Goal: Find specific page/section

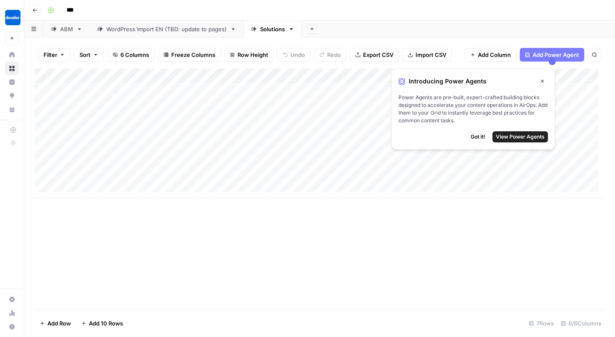
scroll to position [6, 0]
click at [481, 23] on div "Add Sheet" at bounding box center [459, 29] width 314 height 17
